Goal: Task Accomplishment & Management: Use online tool/utility

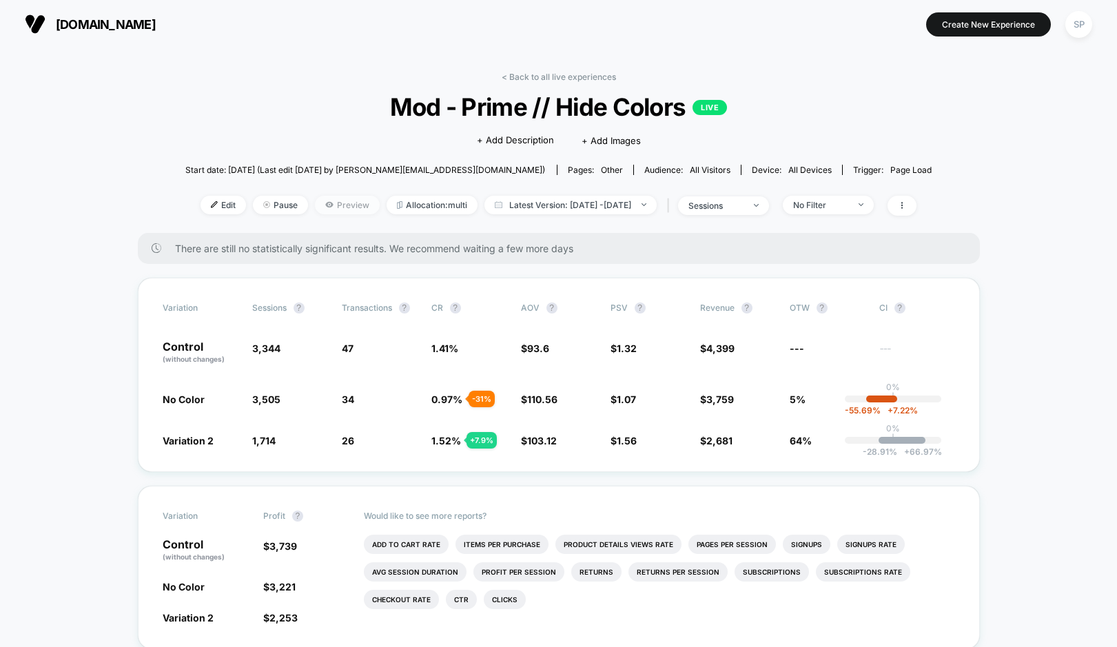
click at [329, 207] on span "Preview" at bounding box center [347, 205] width 65 height 19
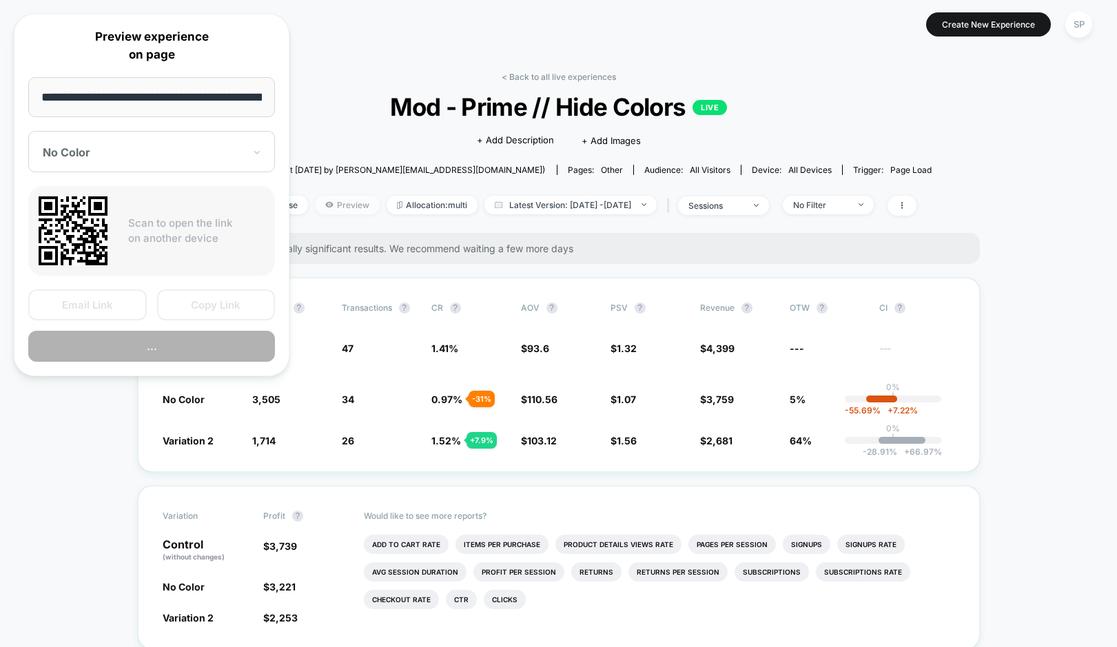
scroll to position [0, 170]
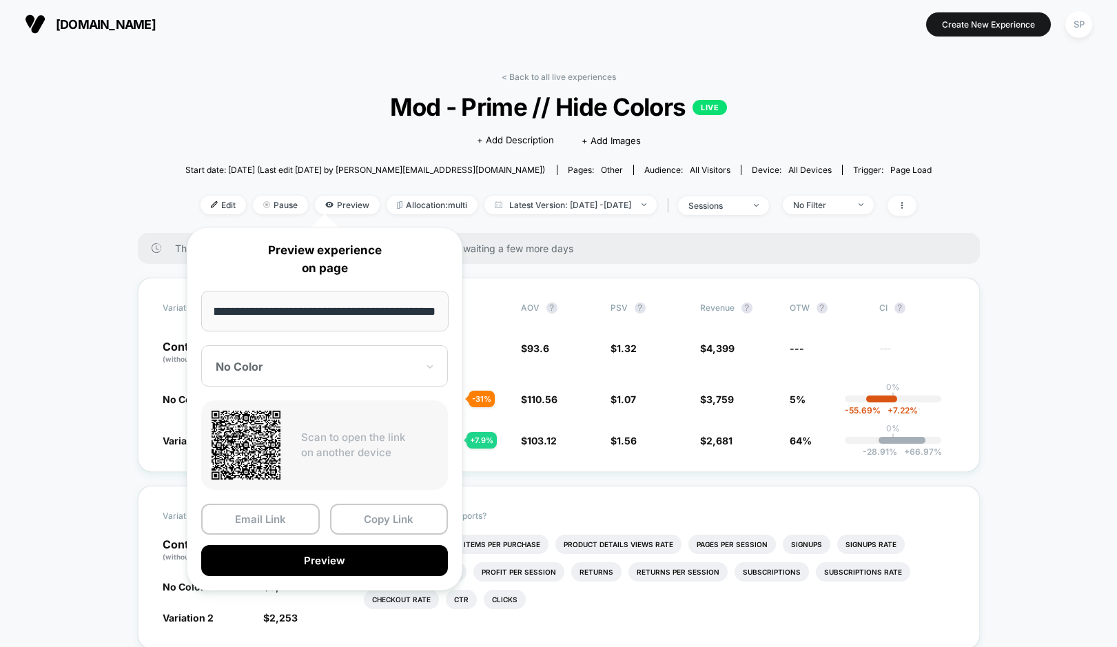
click at [380, 378] on div "No Color" at bounding box center [324, 365] width 247 height 41
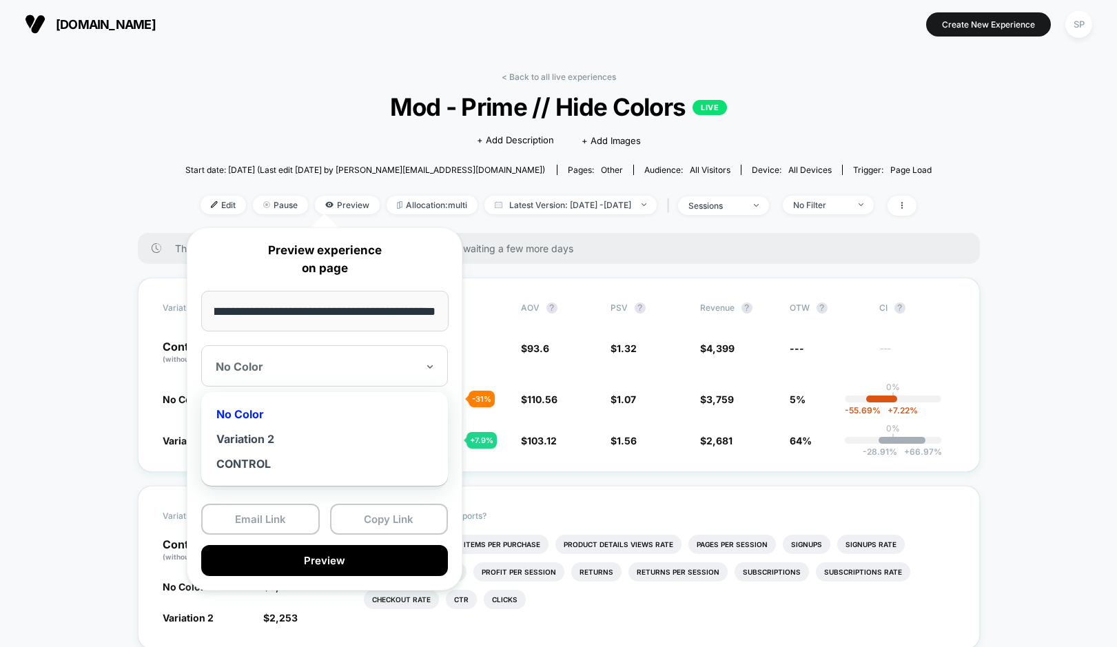
click at [370, 369] on div at bounding box center [316, 367] width 201 height 14
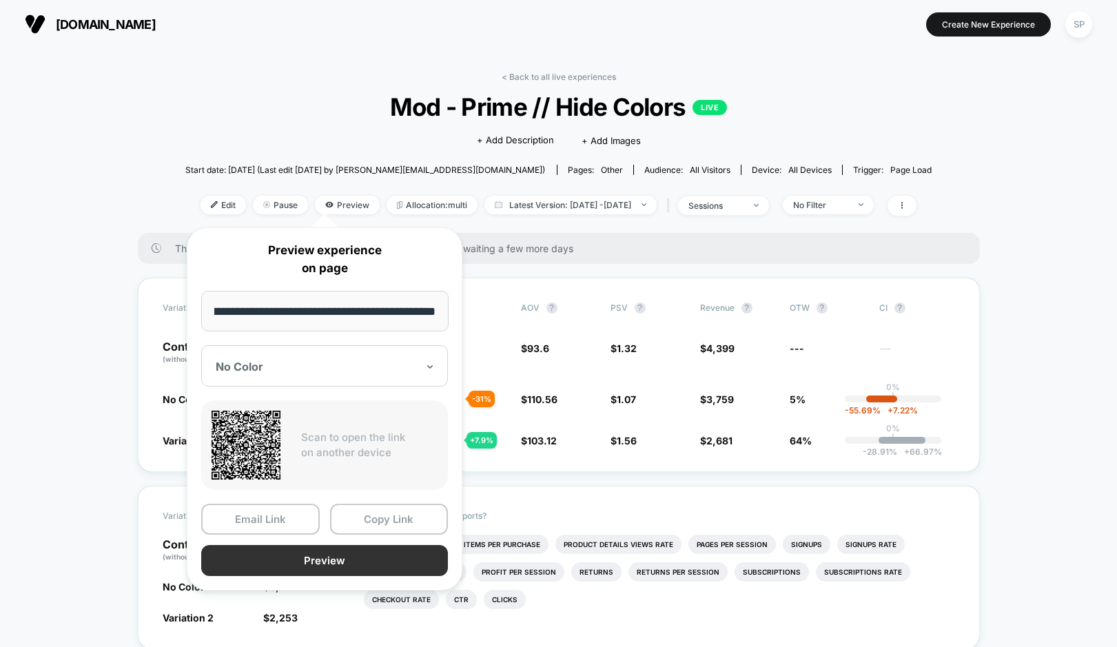
click at [329, 552] on button "Preview" at bounding box center [324, 560] width 247 height 31
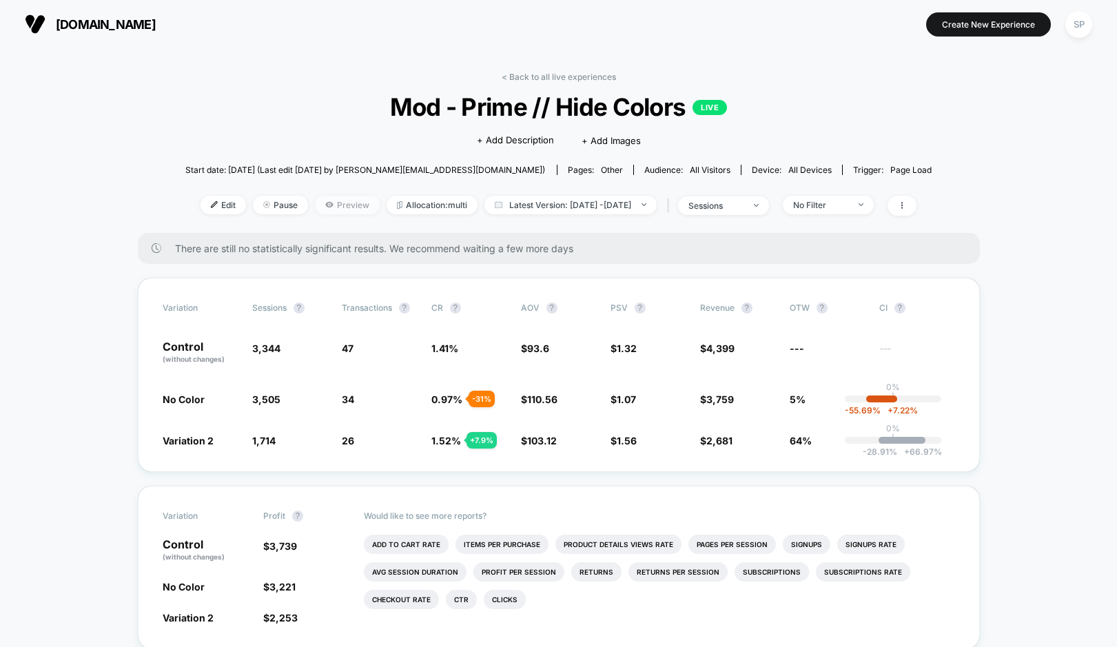
click at [317, 205] on span "Preview" at bounding box center [347, 205] width 65 height 19
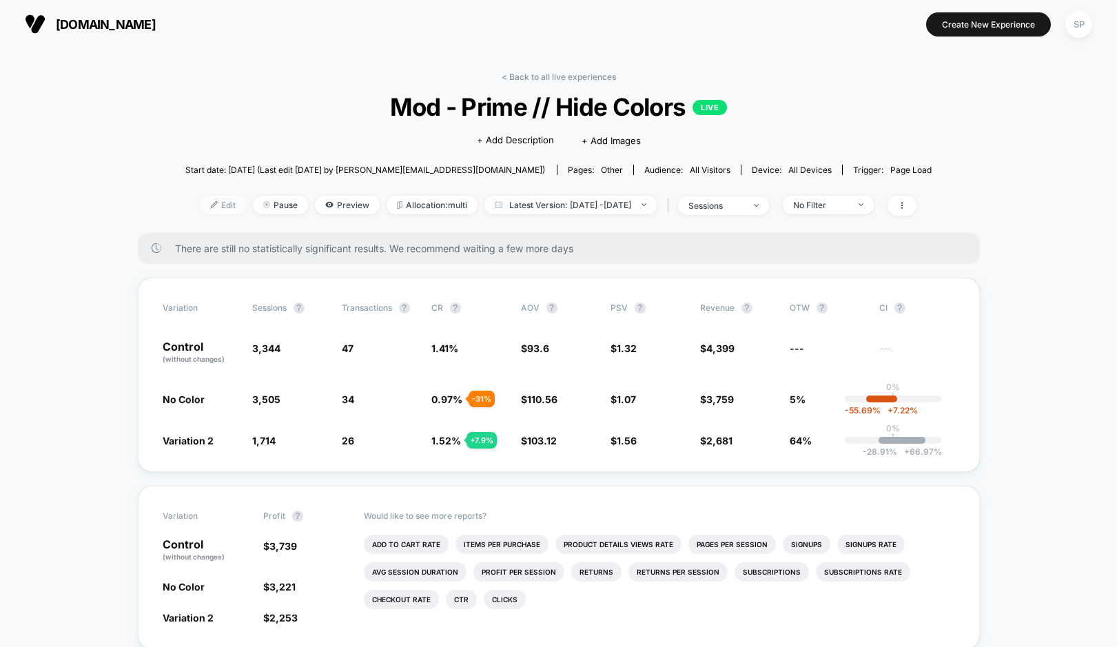
click at [213, 212] on span "Edit" at bounding box center [223, 205] width 45 height 19
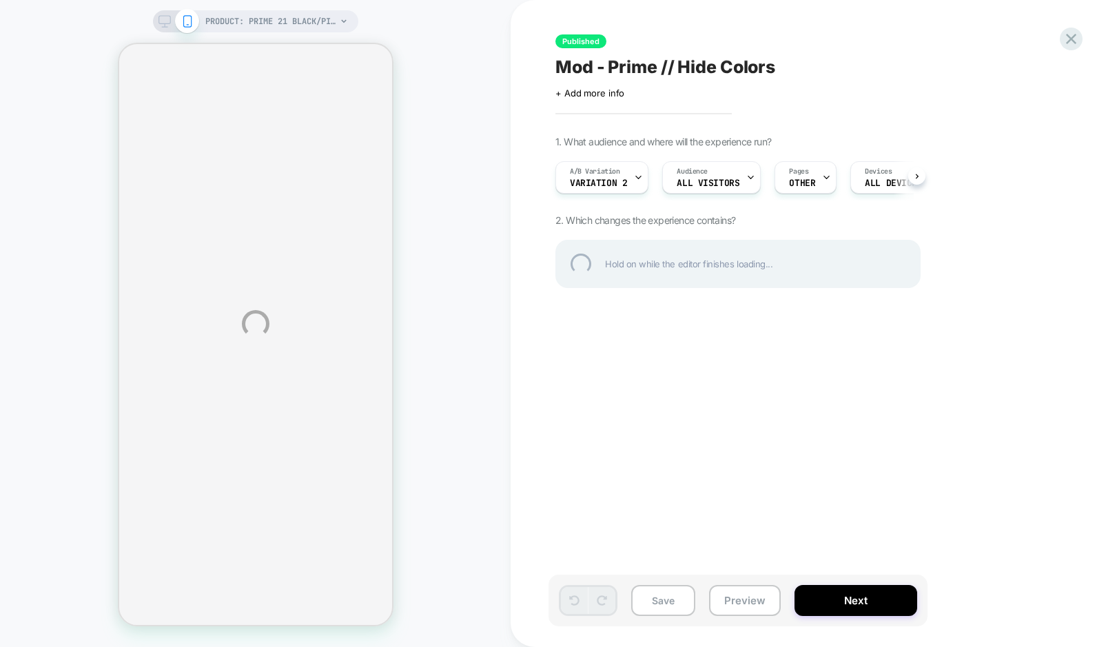
click at [593, 179] on div "PRODUCT: Prime 21 Black/Pink [mod] PRODUCT: Prime 21 Black/Pink [mod] Published…" at bounding box center [558, 323] width 1117 height 647
click at [394, 252] on div "PRODUCT: Prime 21 Black/Pink [mod] PRODUCT: Prime 21 Black/Pink [mod] Published…" at bounding box center [558, 323] width 1117 height 647
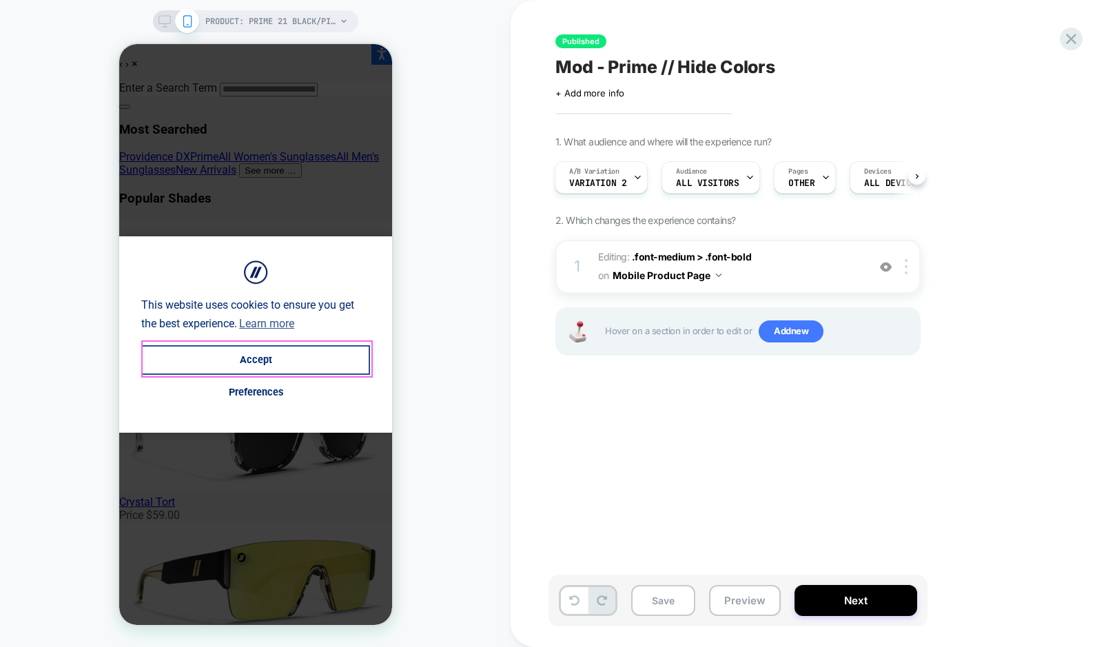
click at [267, 366] on button "Accept" at bounding box center [255, 360] width 229 height 30
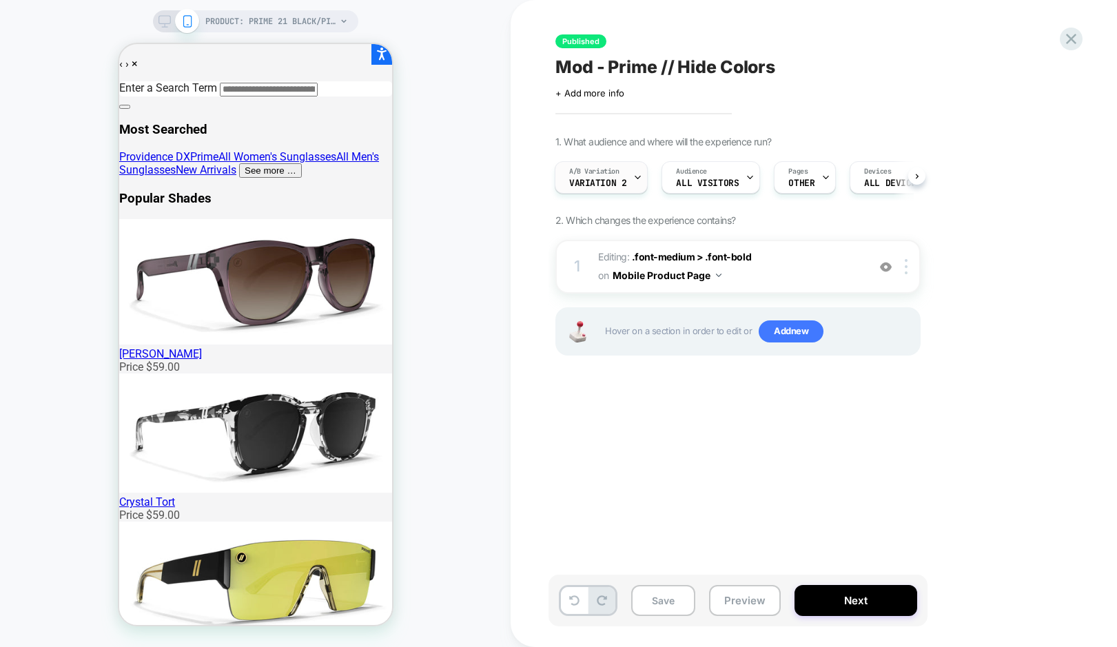
click at [588, 181] on span "Variation 2" at bounding box center [597, 184] width 57 height 10
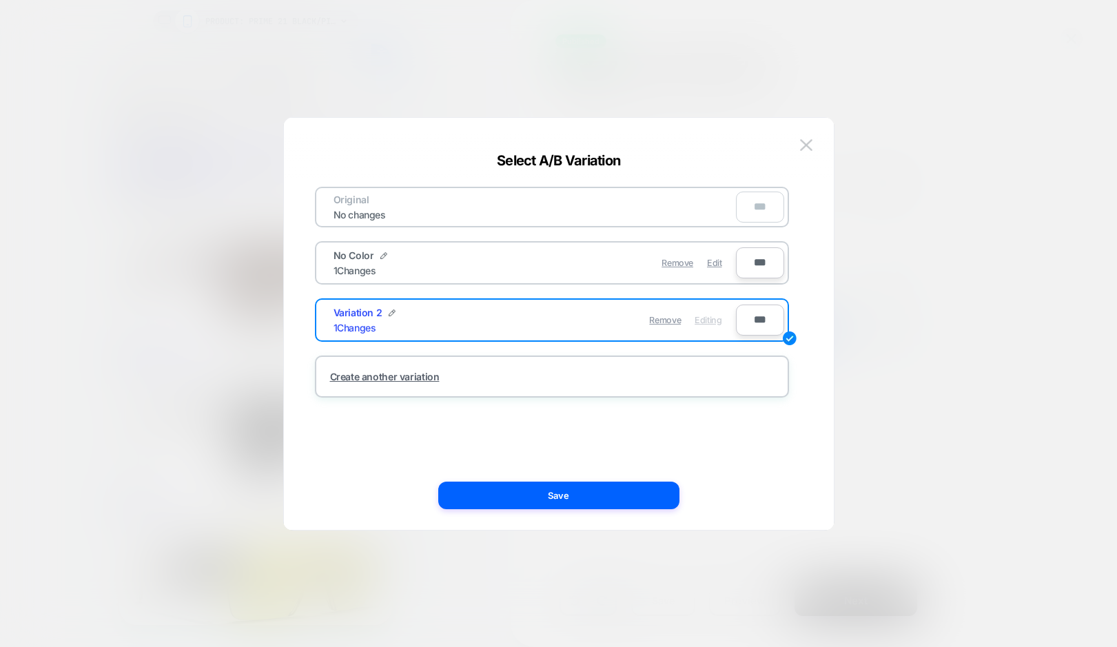
click at [477, 268] on div "No Color 1 Changes" at bounding box center [434, 263] width 201 height 27
click at [432, 250] on div "No Color 1 Changes" at bounding box center [434, 263] width 201 height 27
click at [719, 264] on span "Edit" at bounding box center [714, 263] width 14 height 10
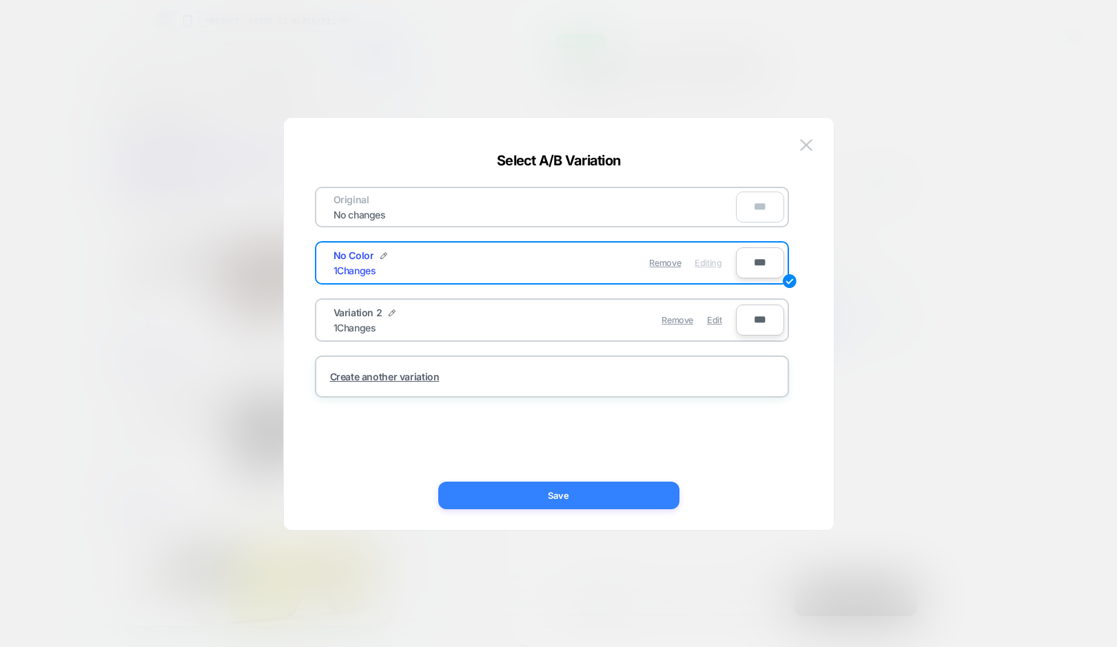
click at [590, 494] on button "Save" at bounding box center [558, 496] width 241 height 28
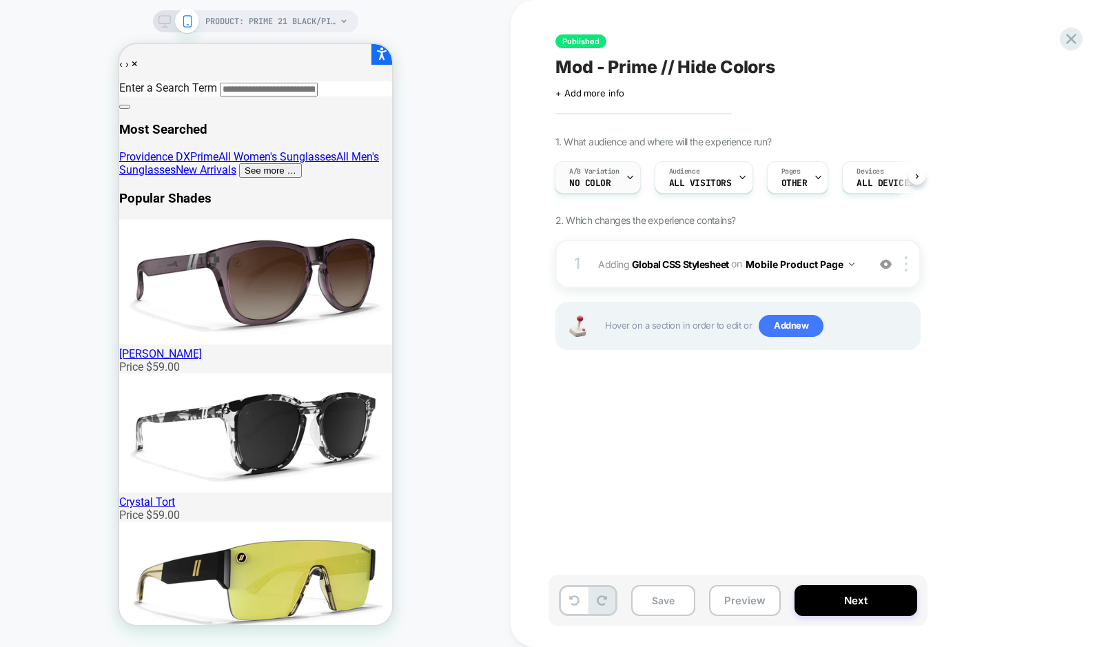
click at [617, 183] on div "A/B Variation No Color" at bounding box center [595, 177] width 78 height 31
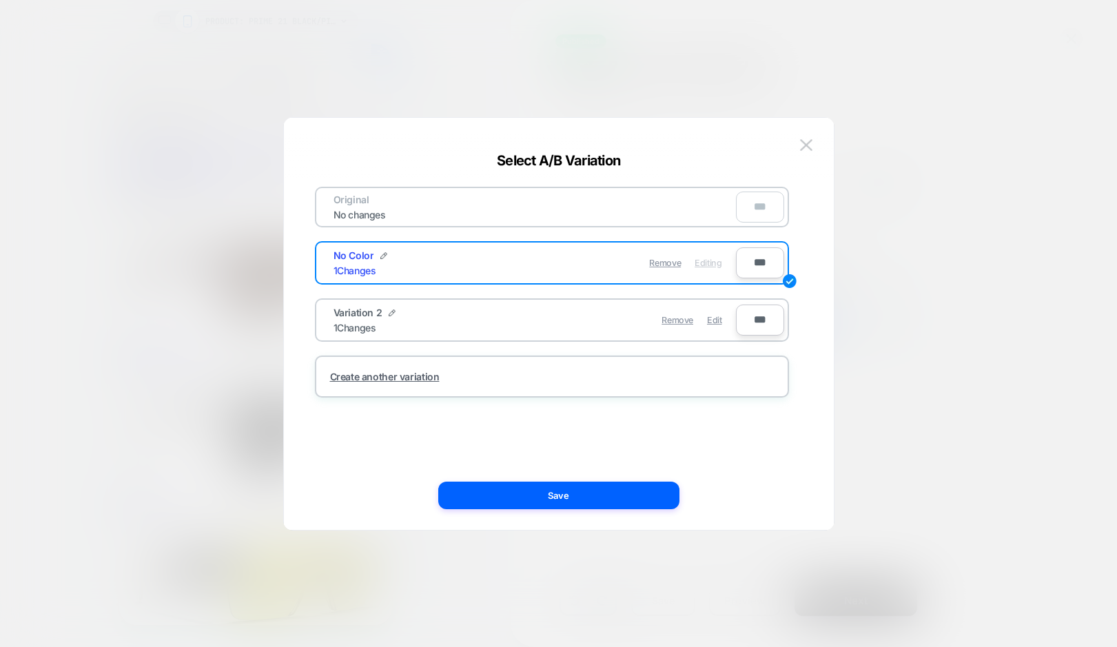
click at [574, 208] on div "Original No changes ***" at bounding box center [552, 207] width 474 height 41
click at [596, 375] on div "Create another variation" at bounding box center [552, 377] width 474 height 42
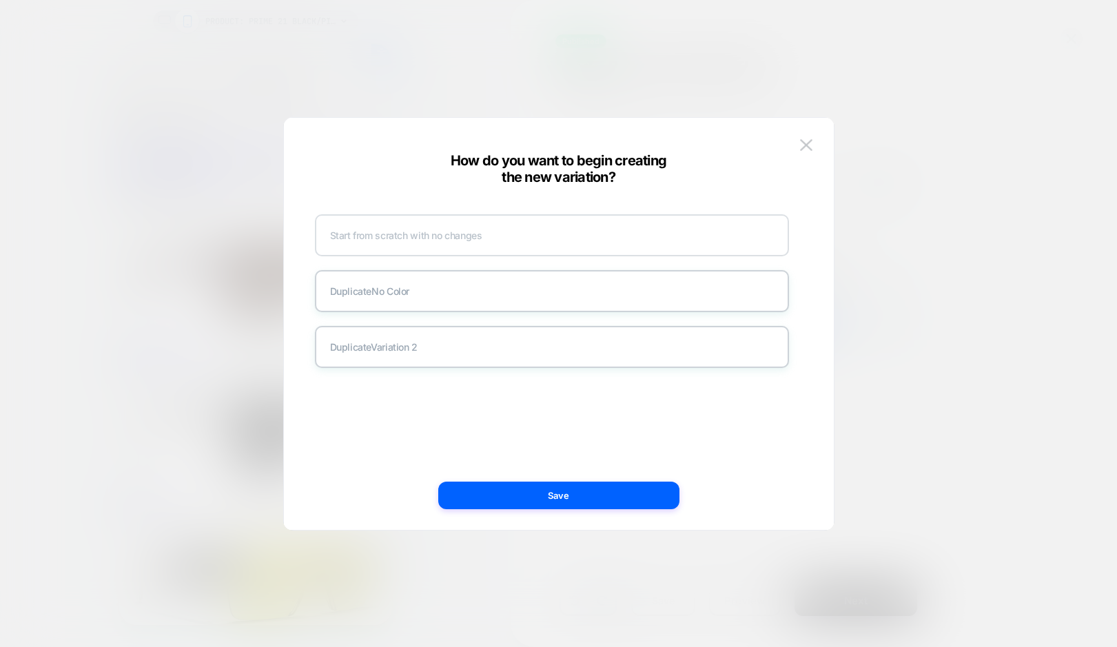
click at [540, 247] on div "Start from scratch with no changes" at bounding box center [552, 235] width 474 height 42
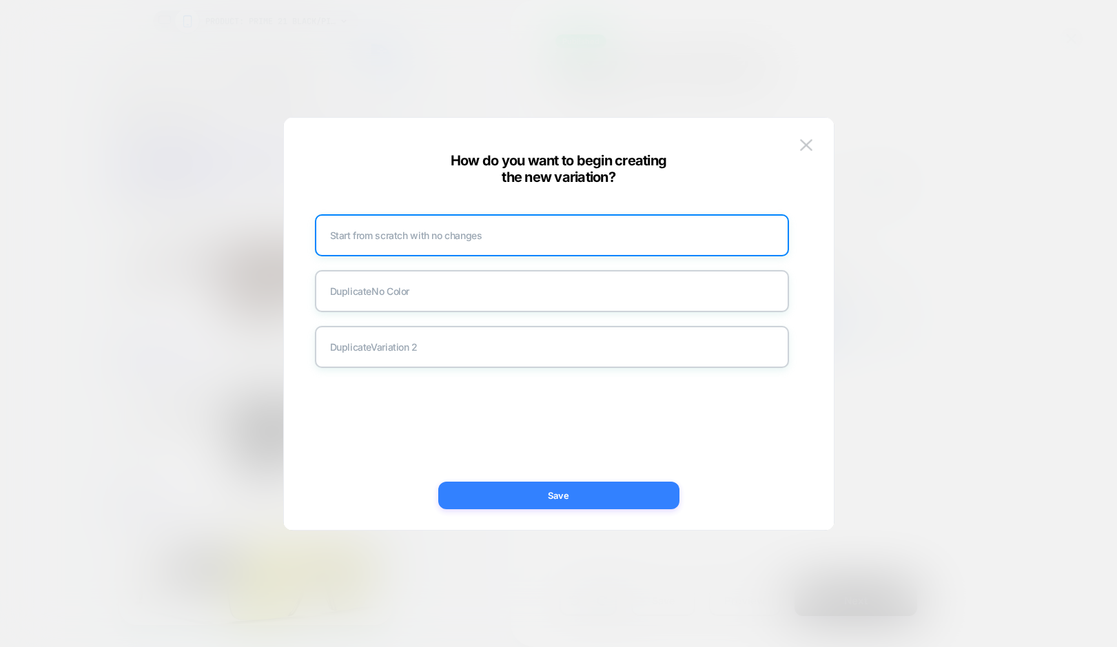
click at [542, 494] on button "Save" at bounding box center [558, 496] width 241 height 28
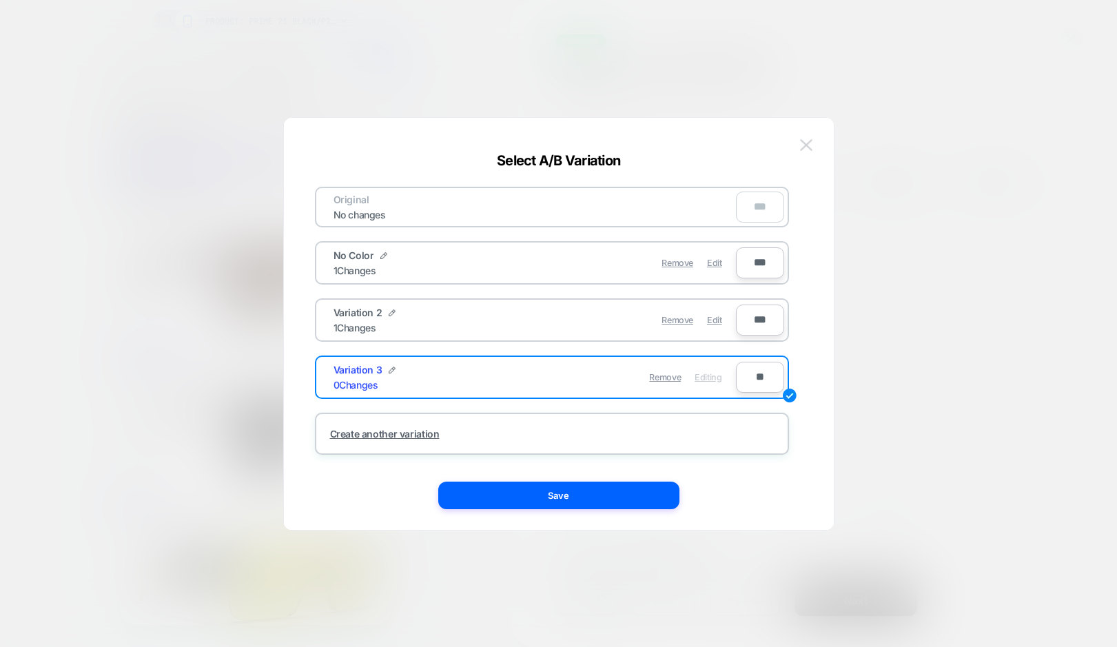
click at [807, 148] on img at bounding box center [806, 145] width 12 height 12
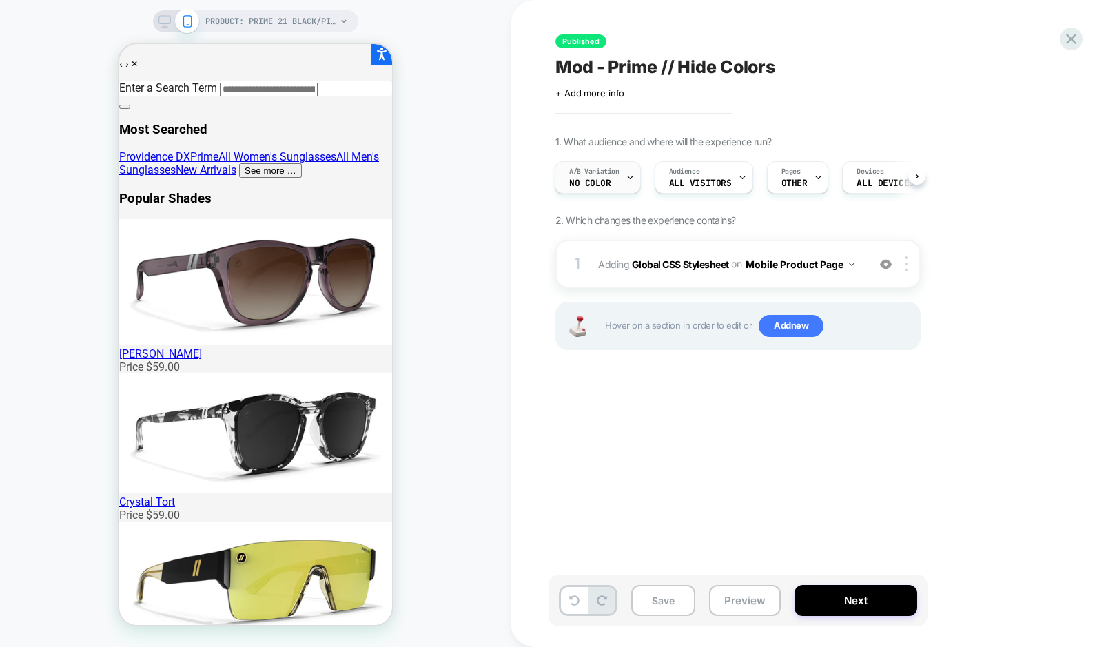
click at [613, 178] on div "A/B Variation No Color" at bounding box center [595, 177] width 78 height 31
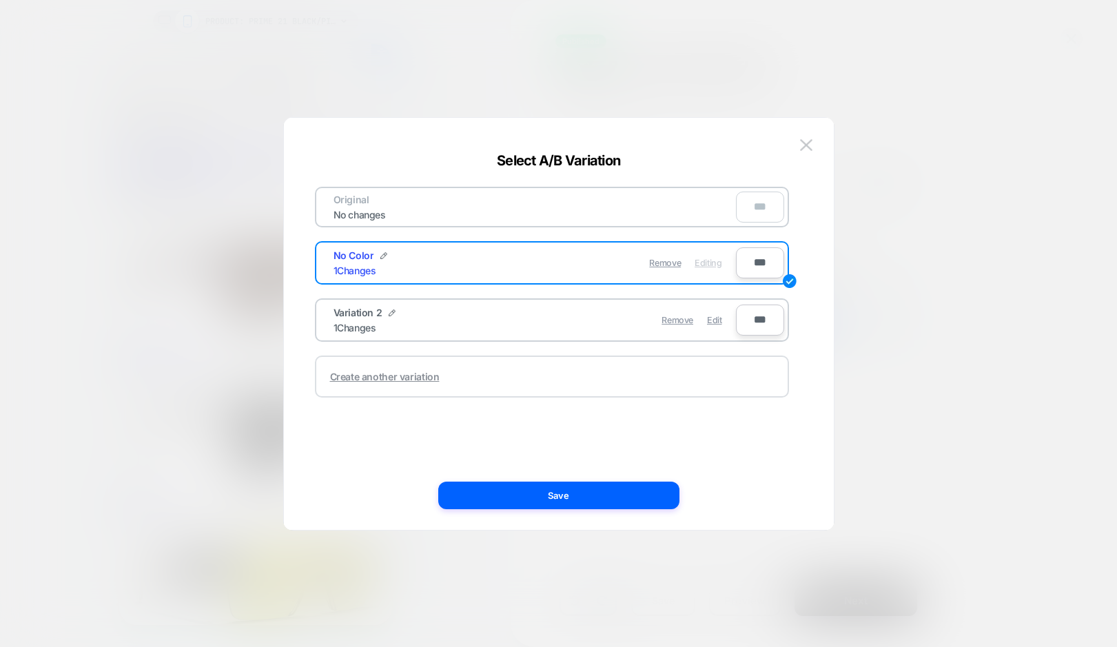
click at [534, 372] on div "Create another variation" at bounding box center [552, 377] width 474 height 42
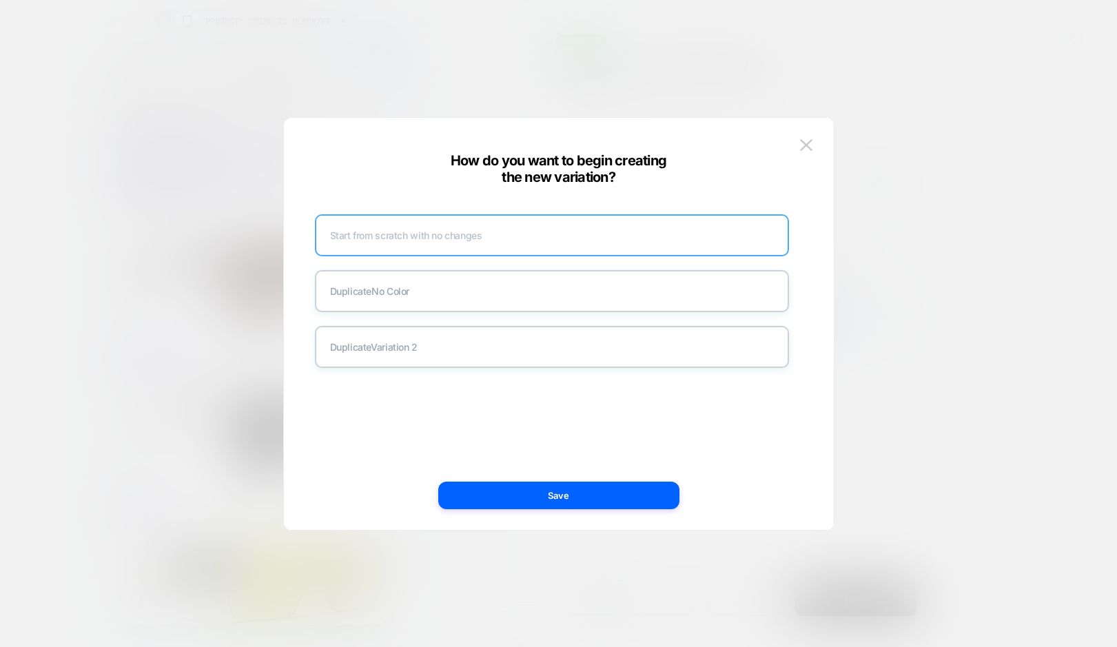
click at [529, 233] on div "Start from scratch with no changes" at bounding box center [552, 235] width 474 height 42
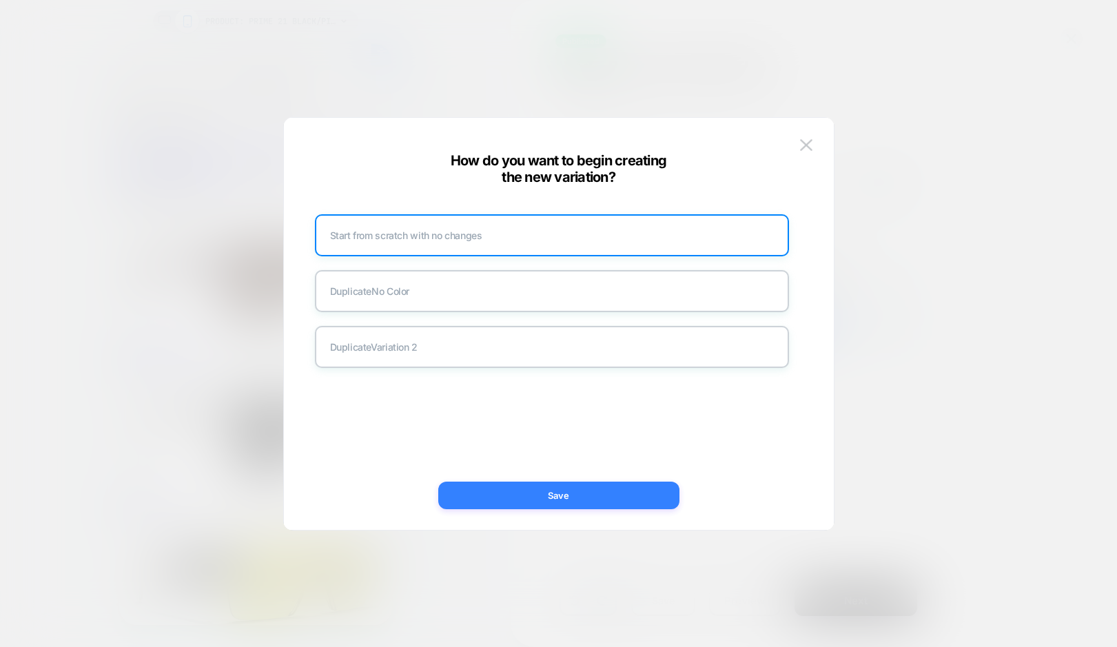
click at [561, 491] on button "Save" at bounding box center [558, 496] width 241 height 28
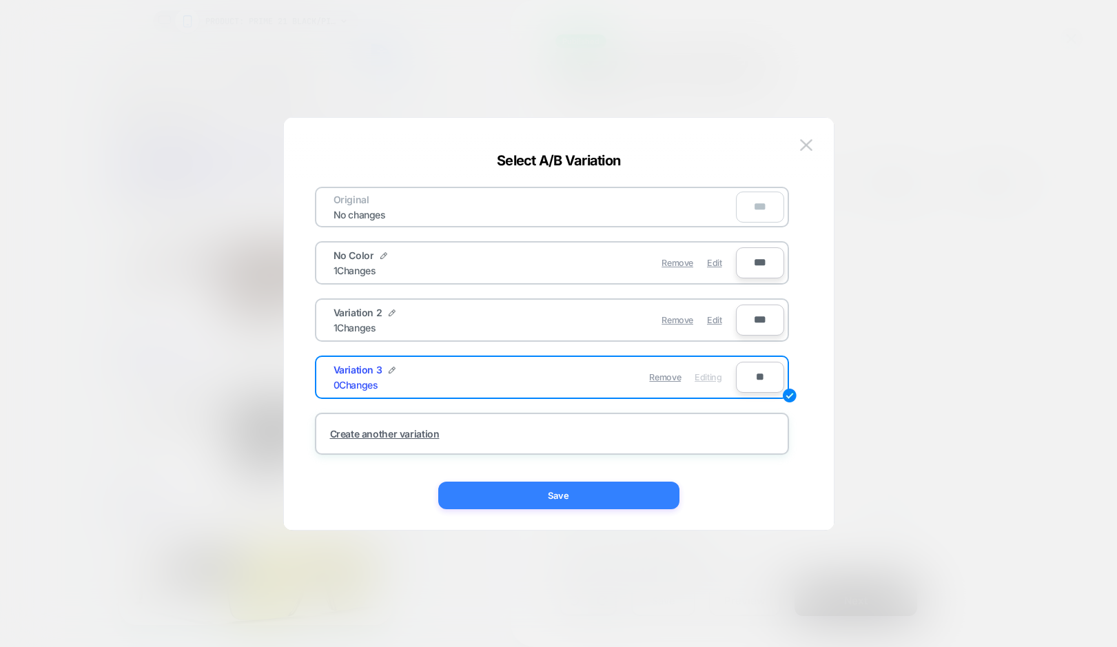
click at [561, 491] on button "Save" at bounding box center [558, 496] width 241 height 28
